Goal: Information Seeking & Learning: Understand process/instructions

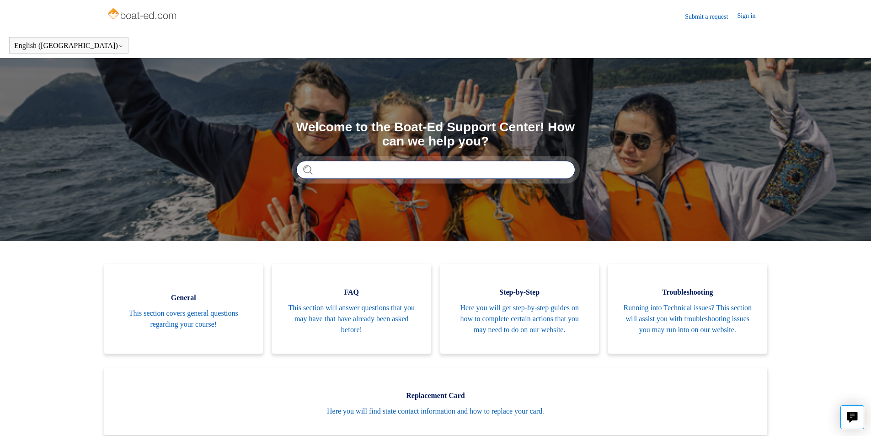
click at [356, 174] on input "Search" at bounding box center [435, 170] width 279 height 18
type input "**********"
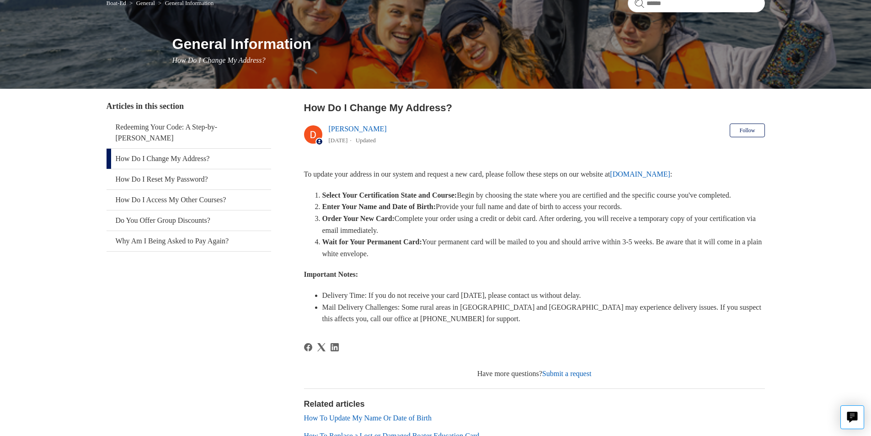
scroll to position [84, 0]
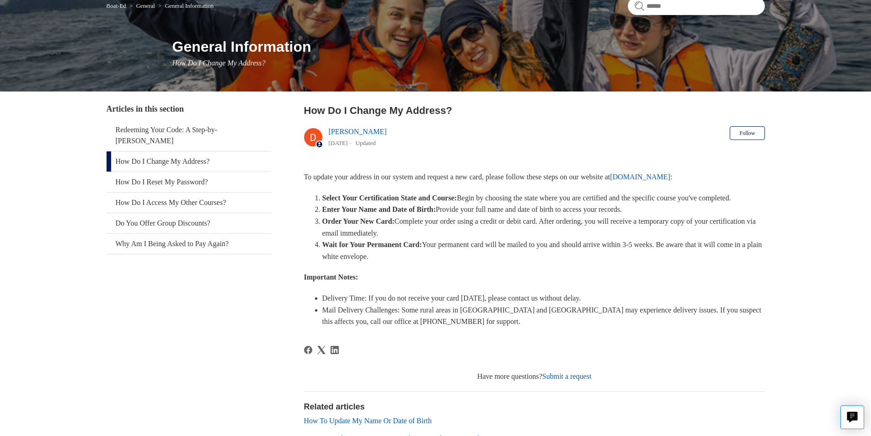
click at [194, 151] on link "How Do I Change My Address?" at bounding box center [189, 161] width 165 height 20
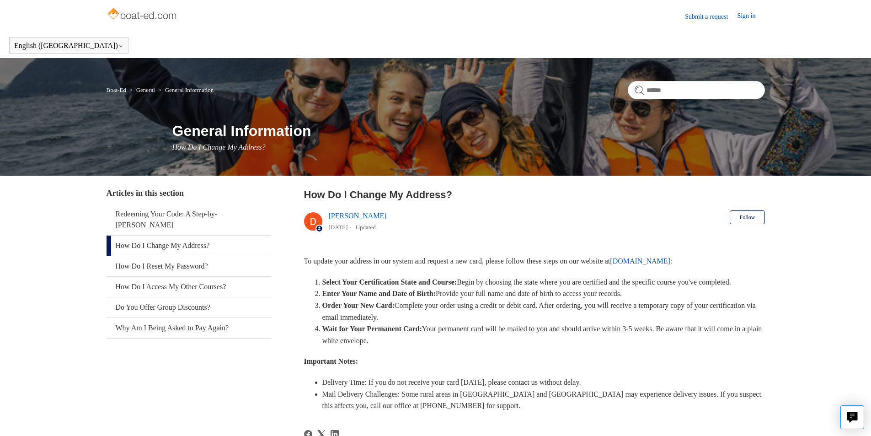
click at [671, 260] on link "[DOMAIN_NAME]" at bounding box center [640, 261] width 60 height 8
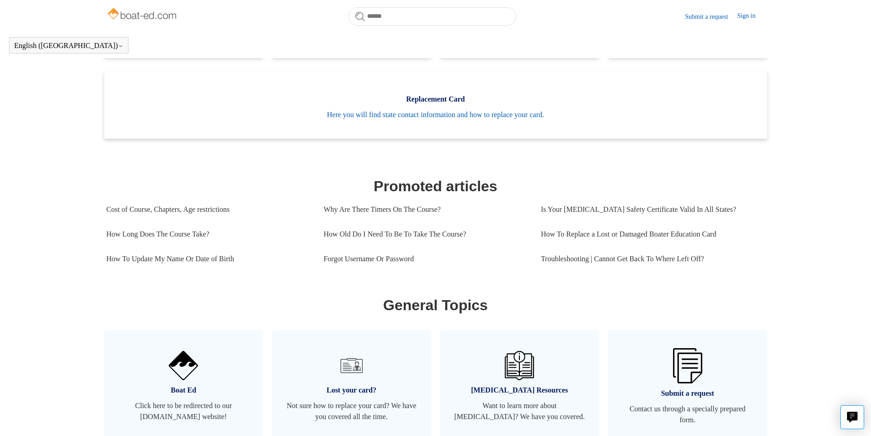
scroll to position [295, 0]
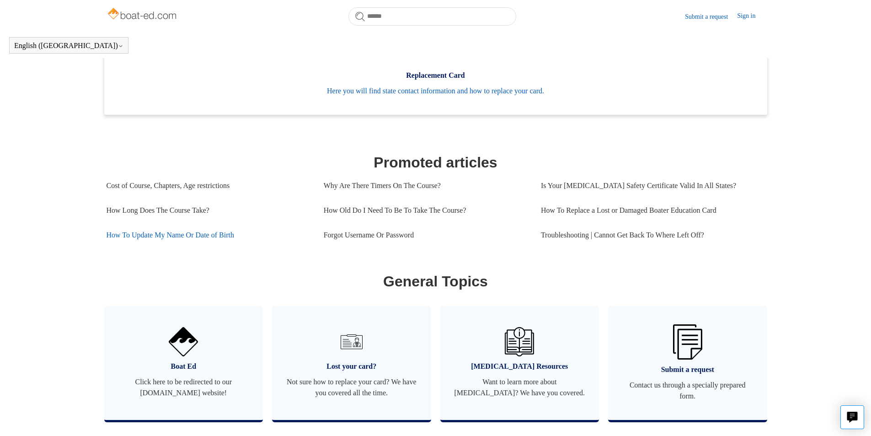
click at [219, 245] on link "How To Update My Name Or Date of Birth" at bounding box center [209, 235] width 204 height 25
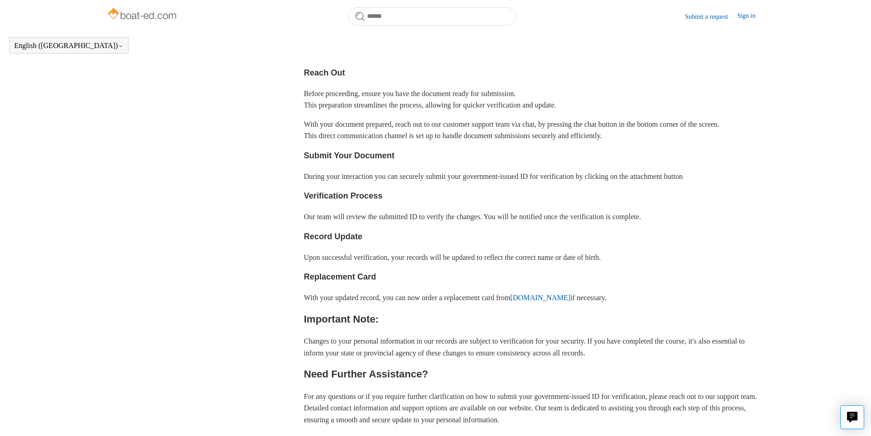
scroll to position [249, 0]
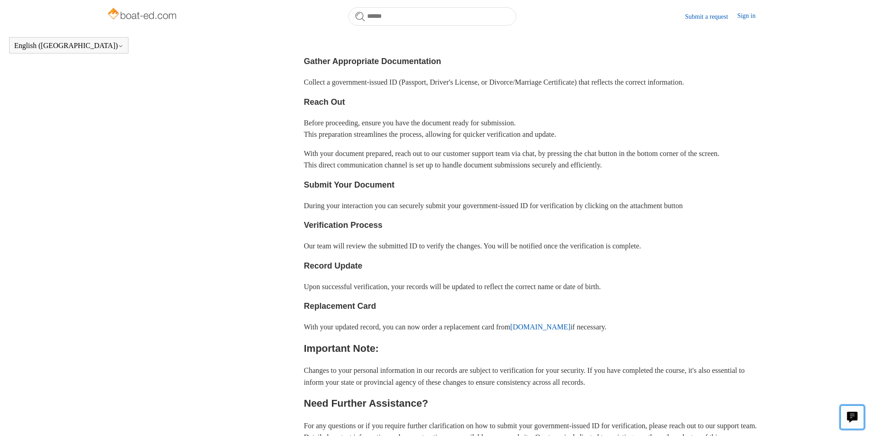
click at [853, 414] on icon "Live chat" at bounding box center [853, 416] width 11 height 9
